Goal: Information Seeking & Learning: Understand process/instructions

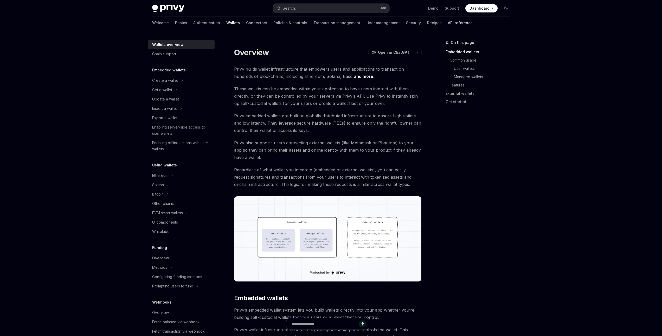
click at [448, 22] on link "API reference" at bounding box center [460, 23] width 25 height 12
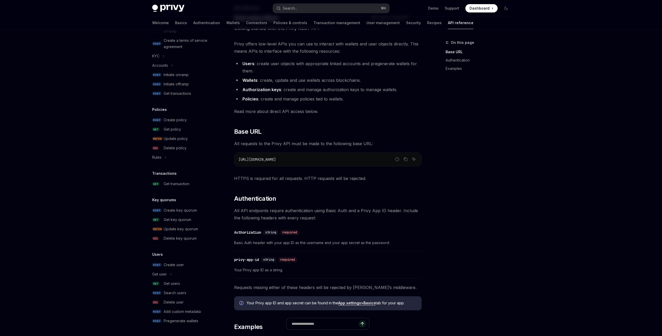
scroll to position [36, 0]
click at [179, 211] on div "Create key quorum" at bounding box center [180, 210] width 33 height 6
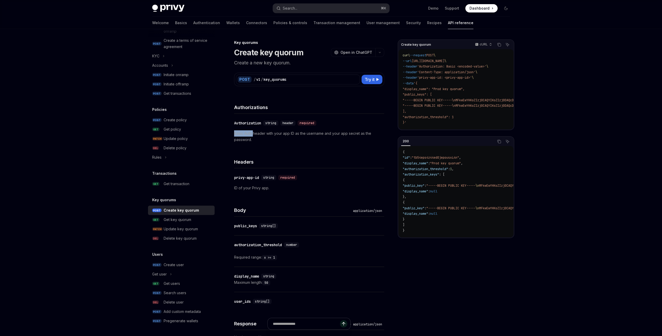
drag, startPoint x: 253, startPoint y: 133, endPoint x: 325, endPoint y: 130, distance: 71.8
click at [325, 131] on p "Basic Auth header with your app ID as the username and your app secret as the p…" at bounding box center [309, 137] width 150 height 12
click at [193, 23] on link "Authentication" at bounding box center [206, 23] width 27 height 12
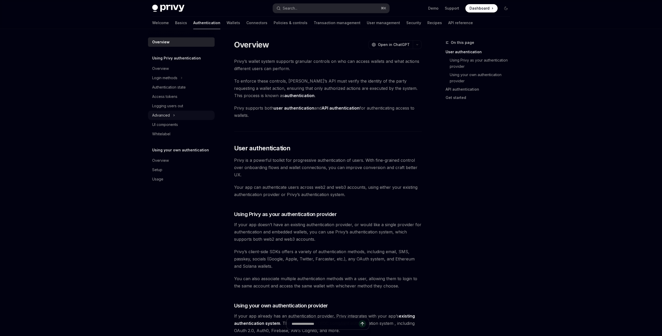
click at [174, 116] on icon "Toggle Advanced section" at bounding box center [174, 115] width 2 height 6
click at [491, 73] on link "Using your own authentication provider" at bounding box center [479, 78] width 69 height 15
click at [406, 22] on link "Security" at bounding box center [413, 23] width 15 height 12
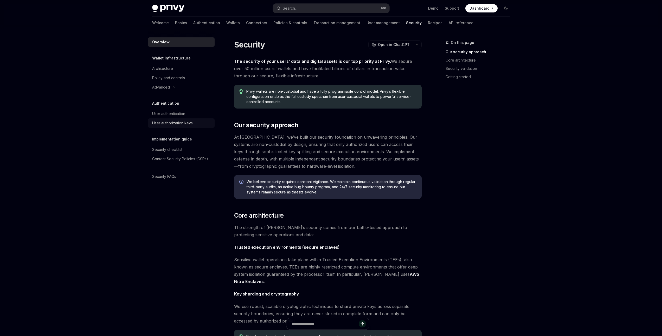
click at [185, 122] on div "User authorization keys" at bounding box center [172, 123] width 41 height 6
type textarea "*"
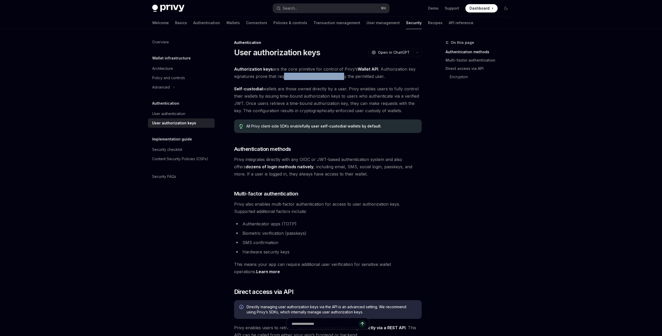
drag, startPoint x: 329, startPoint y: 77, endPoint x: 342, endPoint y: 77, distance: 12.5
click at [342, 77] on span "Authorization keys are the core primitive for control of [PERSON_NAME]’s Wallet…" at bounding box center [327, 73] width 187 height 15
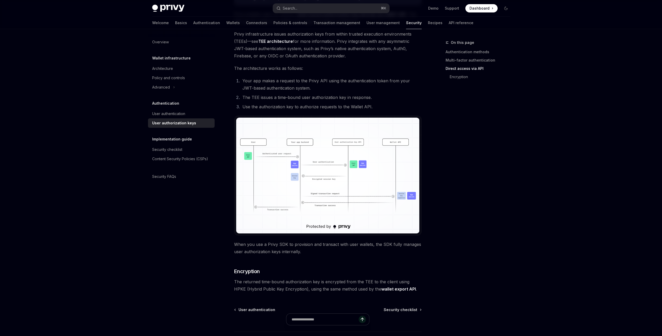
scroll to position [354, 0]
